Goal: Task Accomplishment & Management: Manage account settings

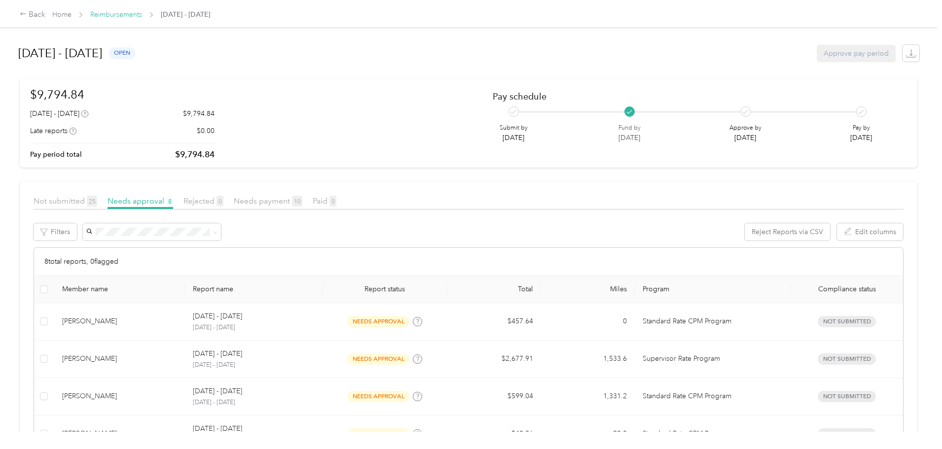
click at [142, 17] on link "Reimbursements" at bounding box center [116, 14] width 52 height 8
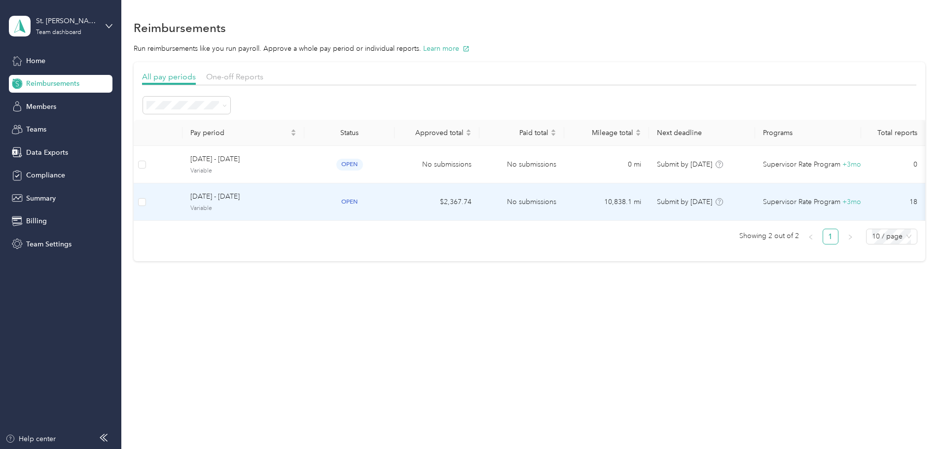
click at [283, 209] on span "Variable" at bounding box center [243, 208] width 106 height 9
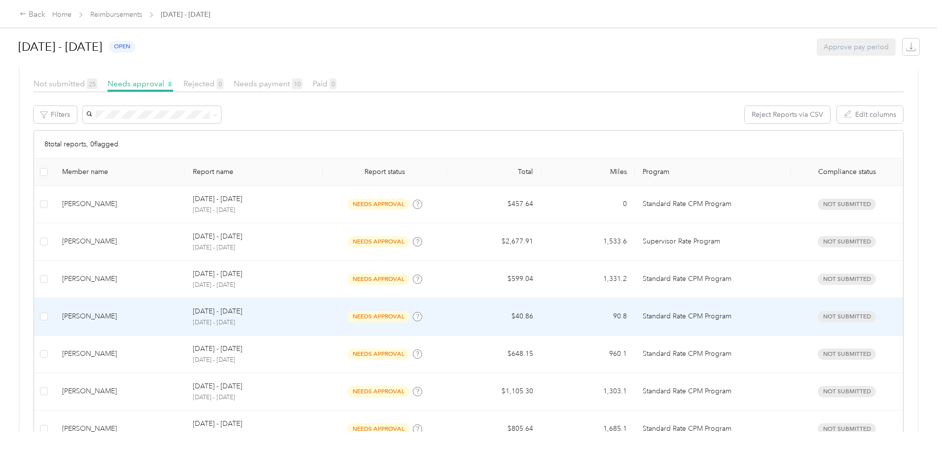
scroll to position [148, 0]
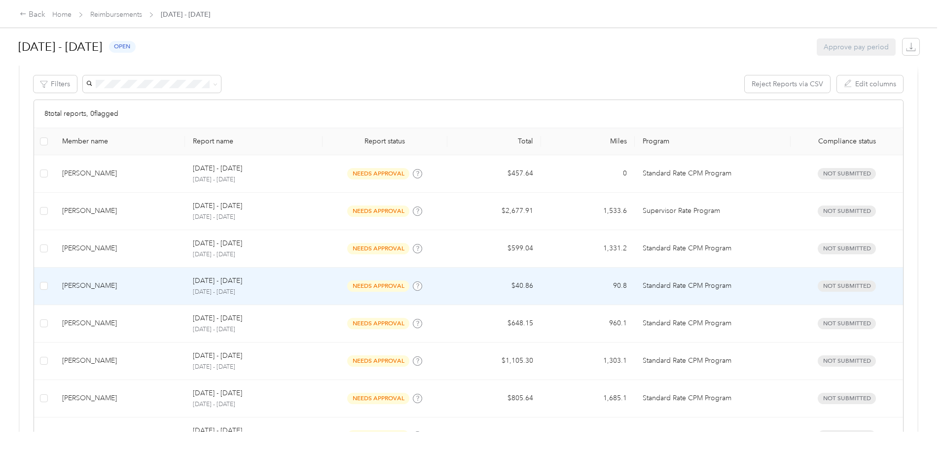
click at [178, 283] on div "[PERSON_NAME]" at bounding box center [119, 286] width 115 height 11
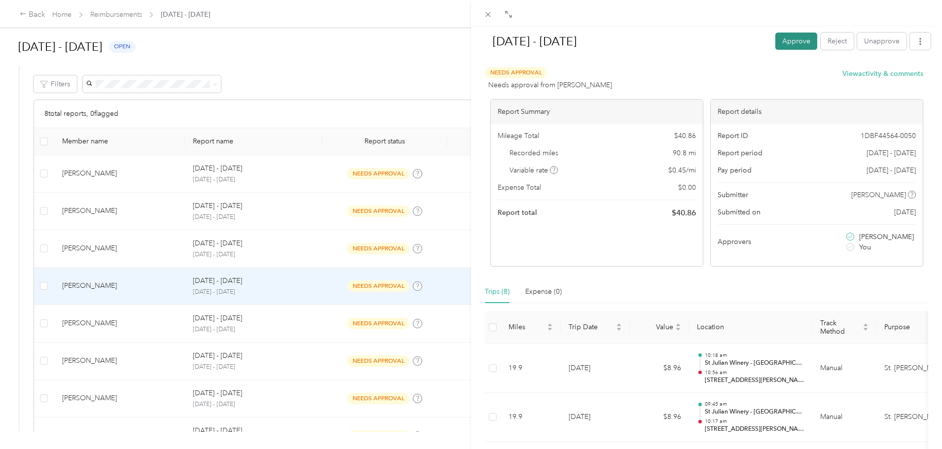
click at [792, 42] on button "Approve" at bounding box center [796, 41] width 42 height 17
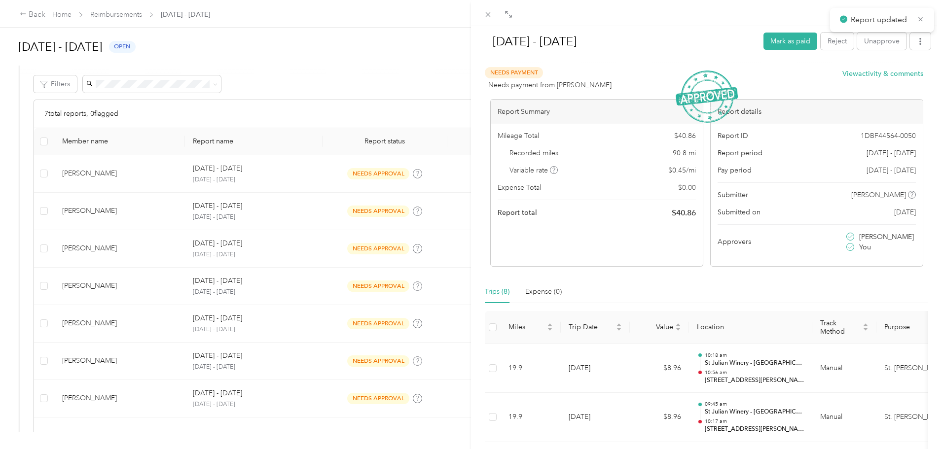
click at [0, 216] on div "[DATE] - [DATE] Mark as paid Reject Unapprove Needs Payment Needs payment from …" at bounding box center [471, 224] width 942 height 449
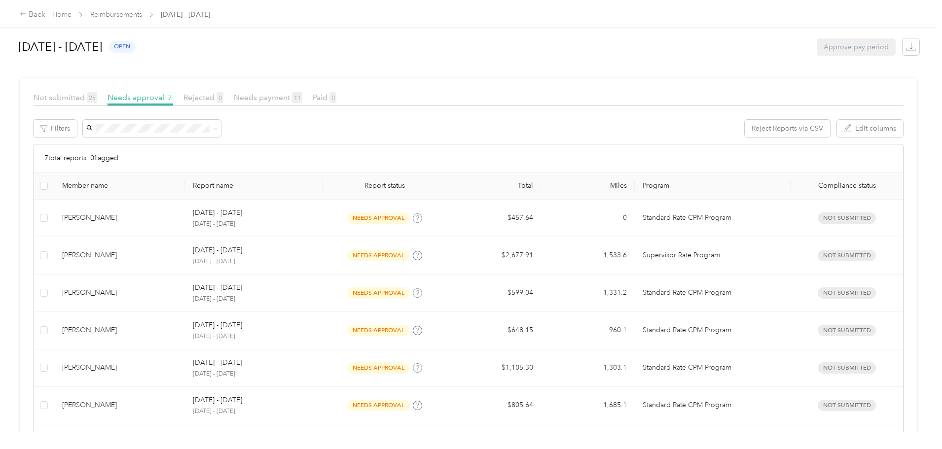
scroll to position [88, 0]
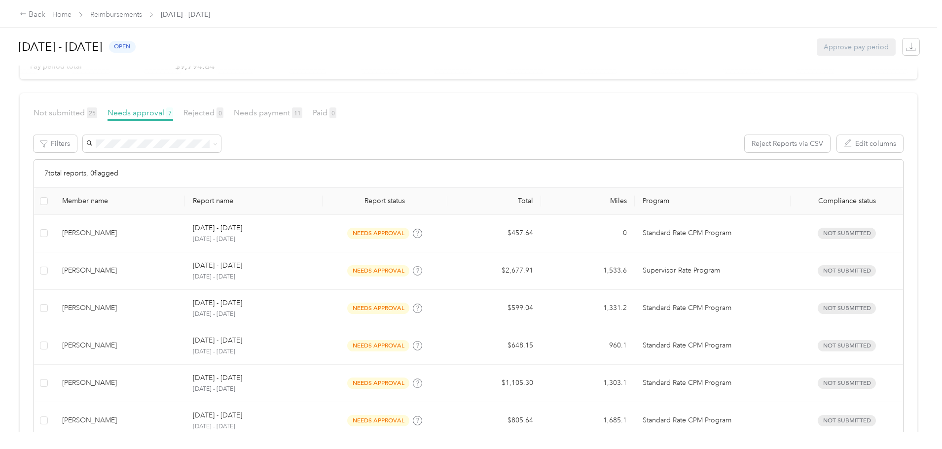
click at [5, 233] on div "Back Home Reimbursements [DATE] - [DATE] [DATE] - [DATE] open Approve pay perio…" at bounding box center [468, 224] width 937 height 449
